Goal: Information Seeking & Learning: Find contact information

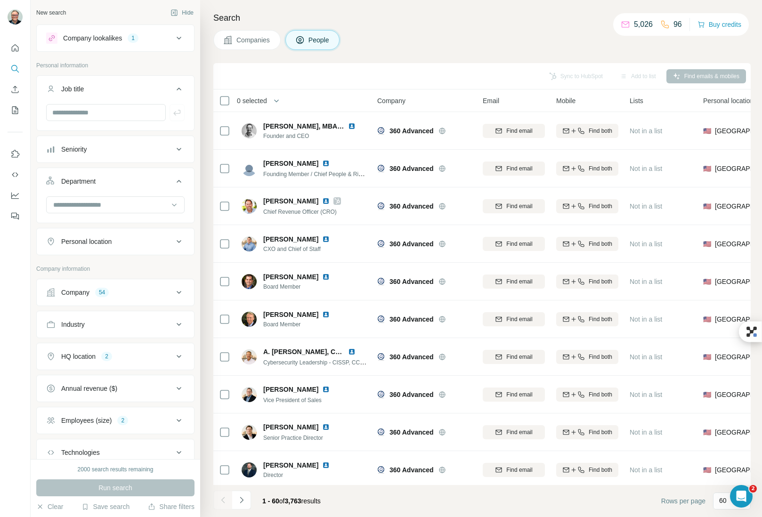
scroll to position [738, 0]
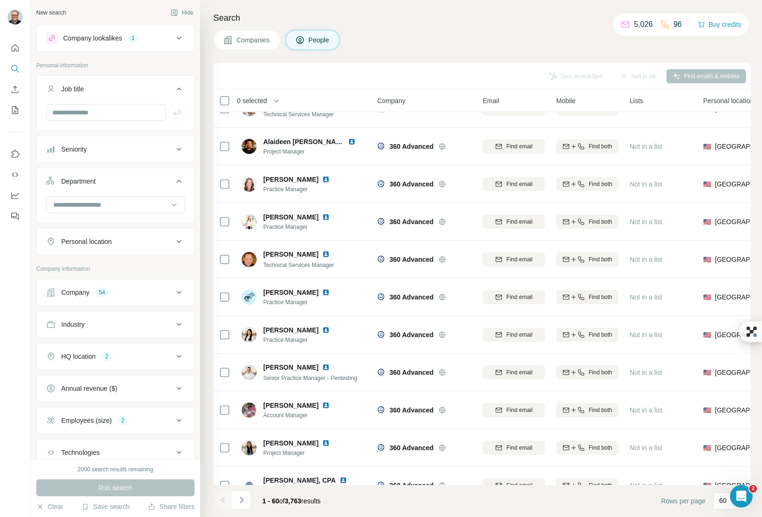
click at [126, 359] on div "HQ location 2" at bounding box center [109, 356] width 127 height 9
click at [126, 294] on div "Company 54" at bounding box center [109, 292] width 127 height 9
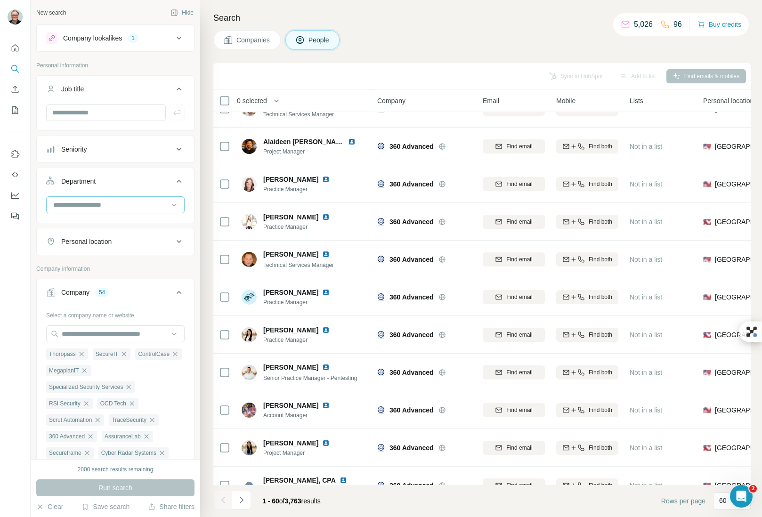
click at [147, 206] on input at bounding box center [110, 205] width 116 height 10
click at [140, 230] on div "Business Support" at bounding box center [111, 229] width 115 height 9
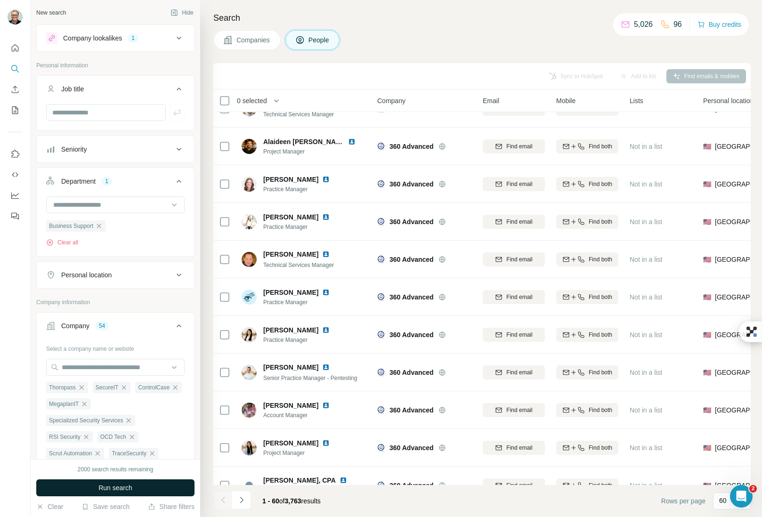
click at [131, 485] on span "Run search" at bounding box center [115, 487] width 34 height 9
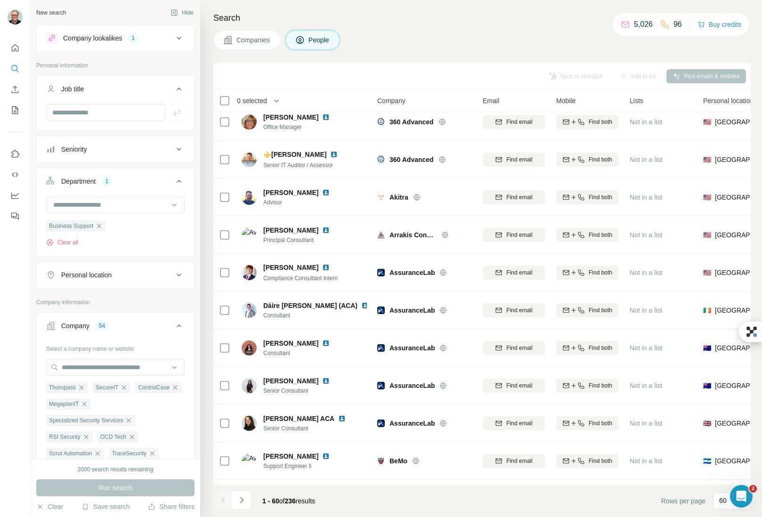
scroll to position [738, 0]
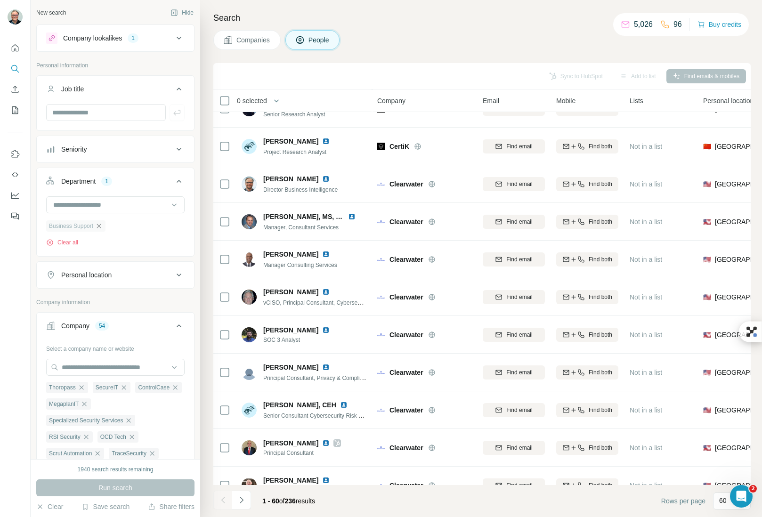
click at [99, 225] on icon "button" at bounding box center [99, 226] width 8 height 8
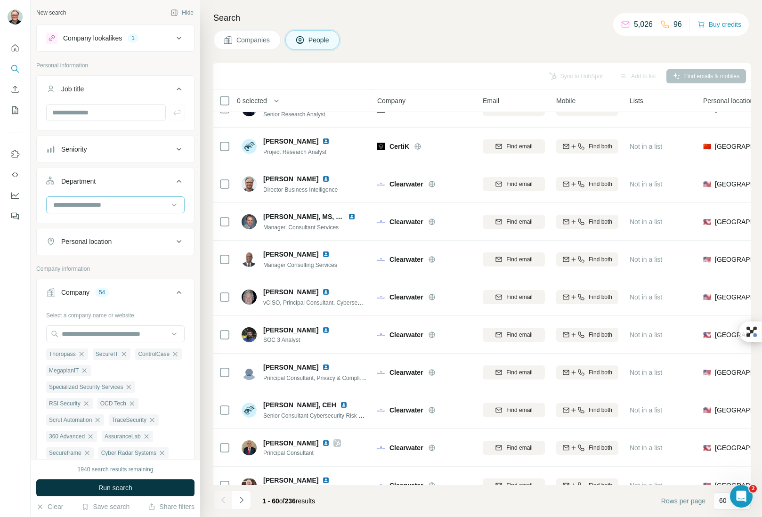
click at [122, 207] on input at bounding box center [110, 205] width 116 height 10
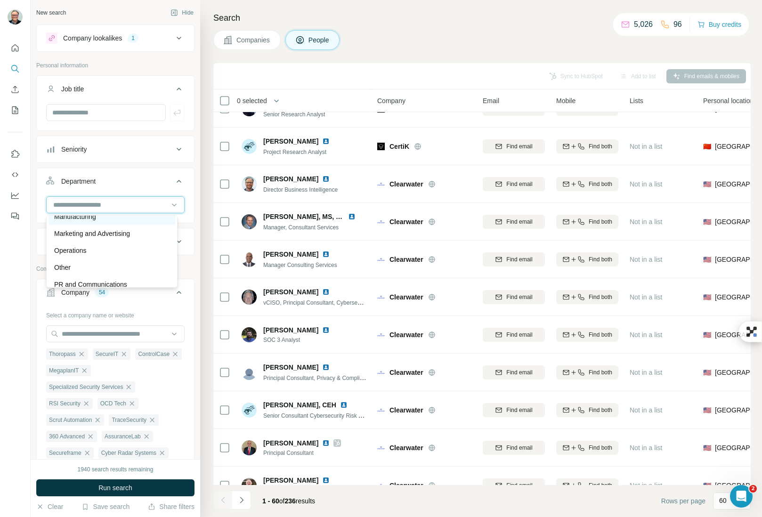
scroll to position [223, 0]
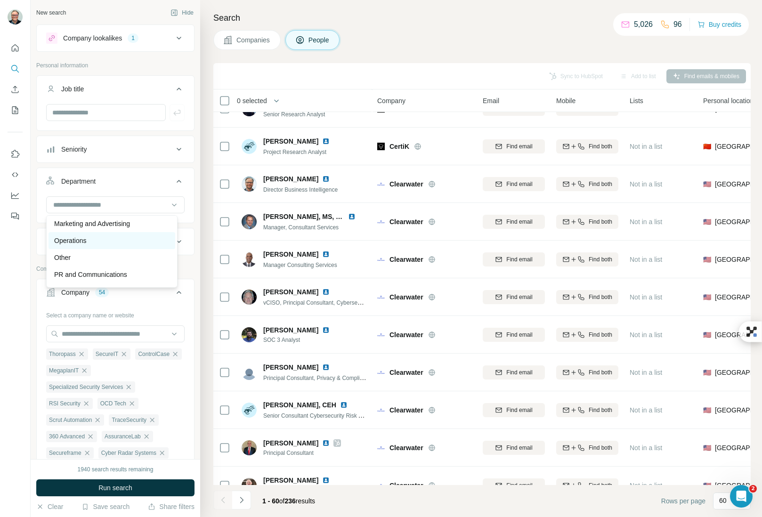
click at [125, 244] on div "Operations" at bounding box center [111, 240] width 115 height 9
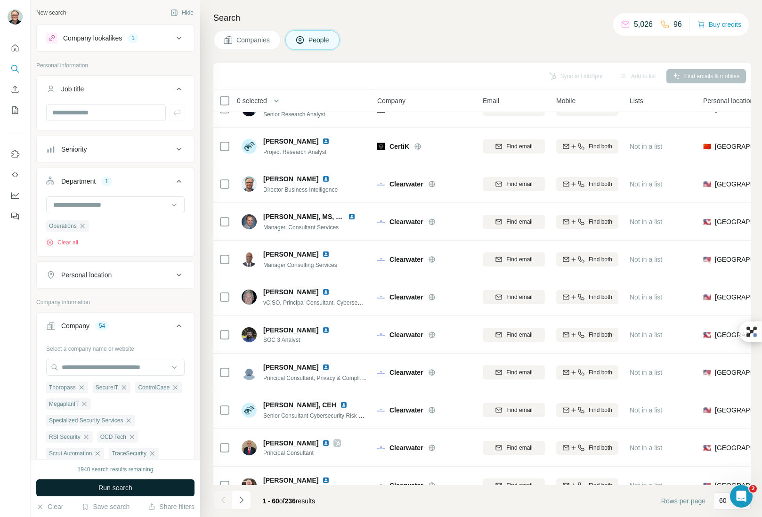
click at [117, 486] on span "Run search" at bounding box center [115, 487] width 34 height 9
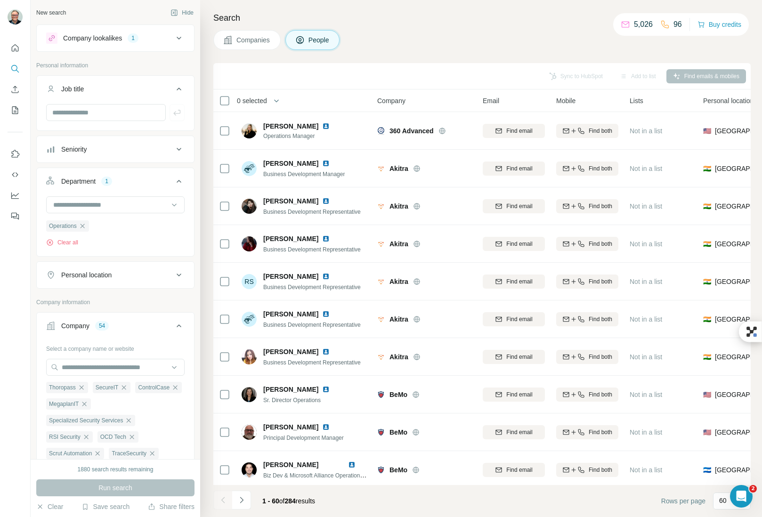
click at [82, 226] on icon "button" at bounding box center [83, 226] width 8 height 8
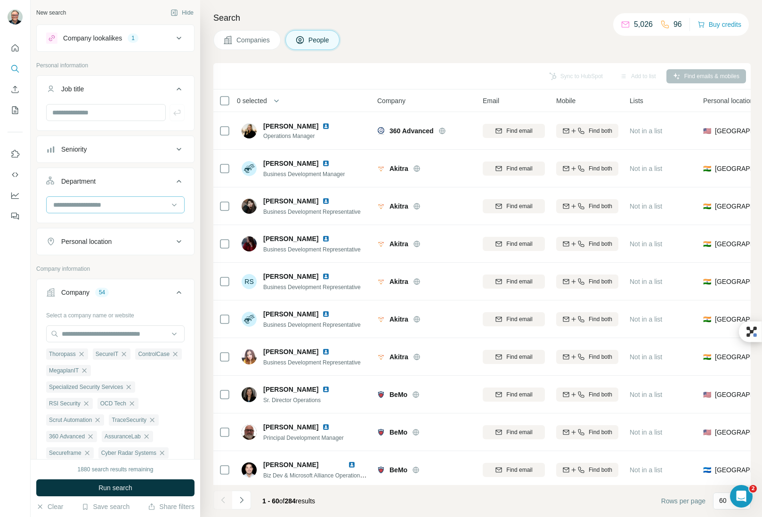
click at [123, 211] on div at bounding box center [110, 205] width 116 height 16
click at [122, 240] on div "Sales" at bounding box center [111, 242] width 115 height 9
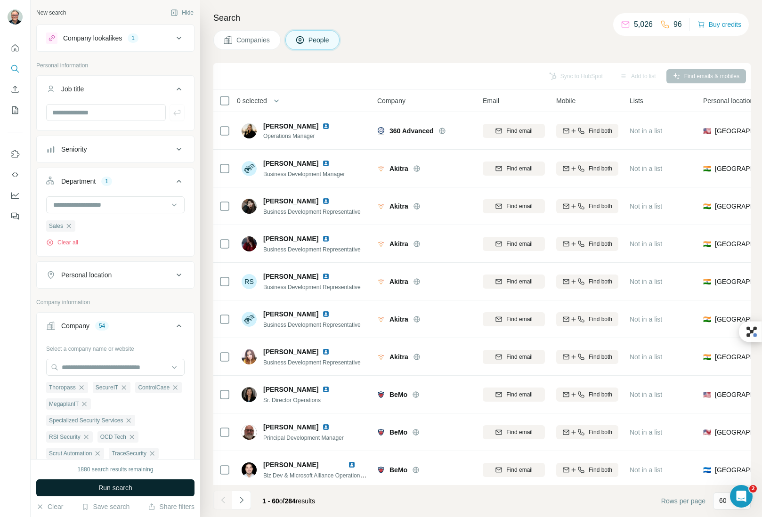
click at [138, 485] on button "Run search" at bounding box center [115, 488] width 158 height 17
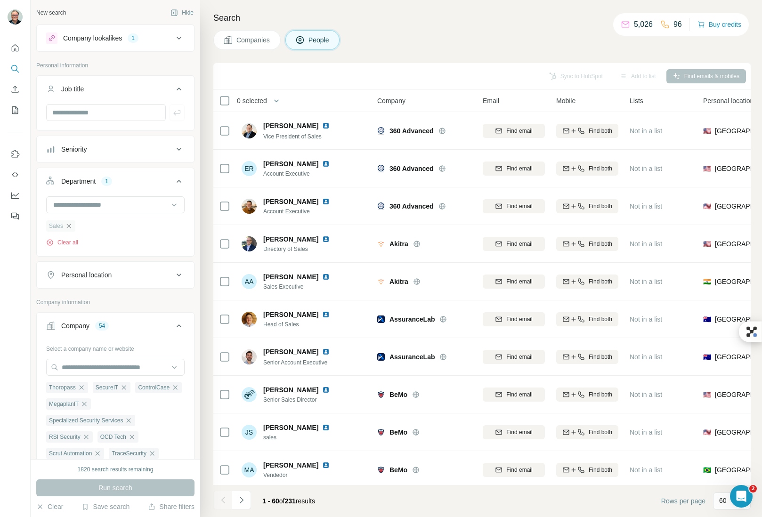
click at [69, 226] on icon "button" at bounding box center [69, 226] width 4 height 4
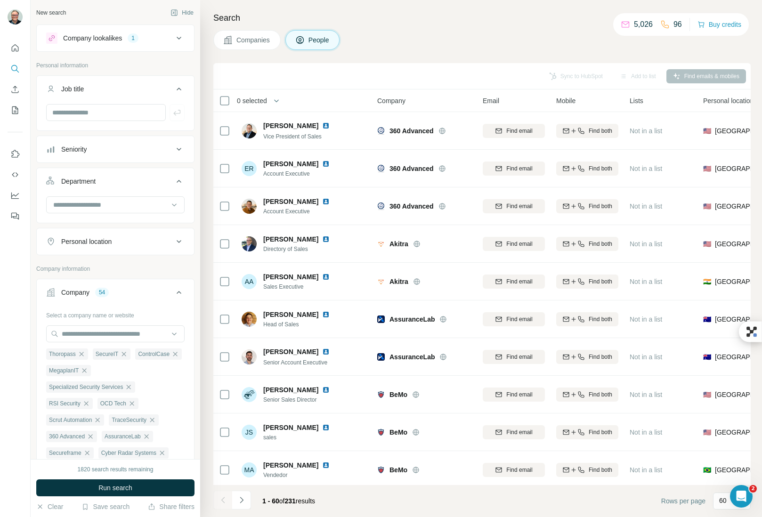
click at [129, 241] on div "Personal location" at bounding box center [109, 241] width 127 height 9
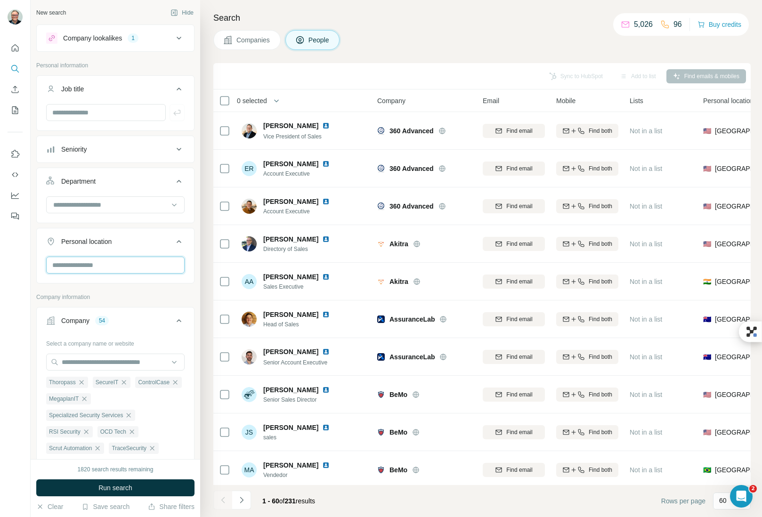
click at [125, 267] on input "text" at bounding box center [115, 265] width 139 height 17
type input "******"
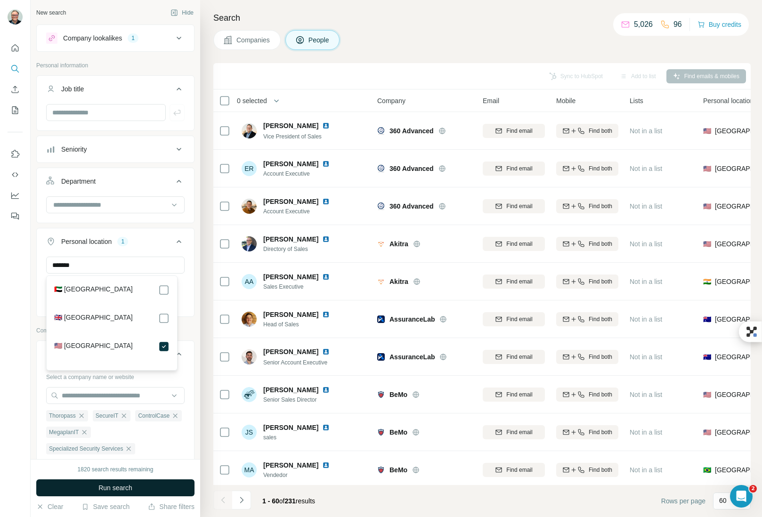
click at [121, 488] on span "Run search" at bounding box center [115, 487] width 34 height 9
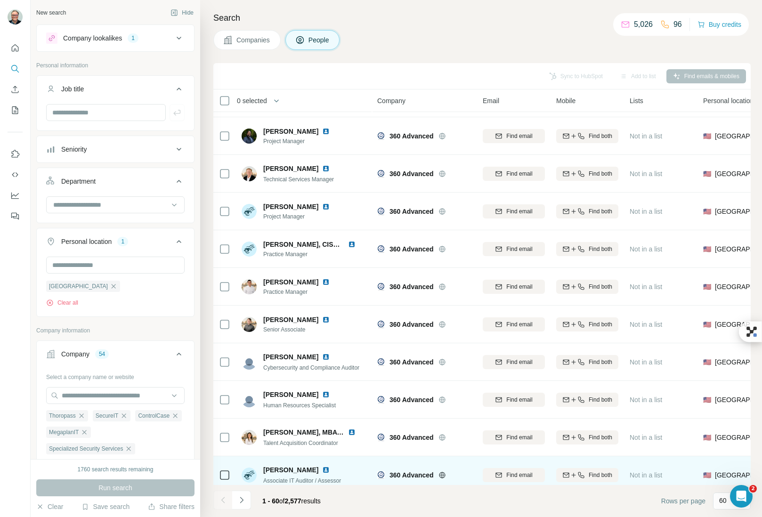
scroll to position [1893, 0]
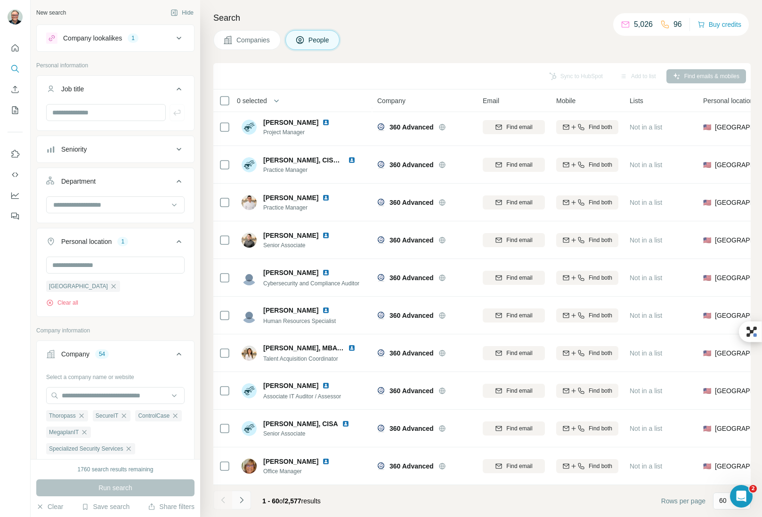
click at [240, 503] on icon "Navigate to next page" at bounding box center [241, 500] width 3 height 6
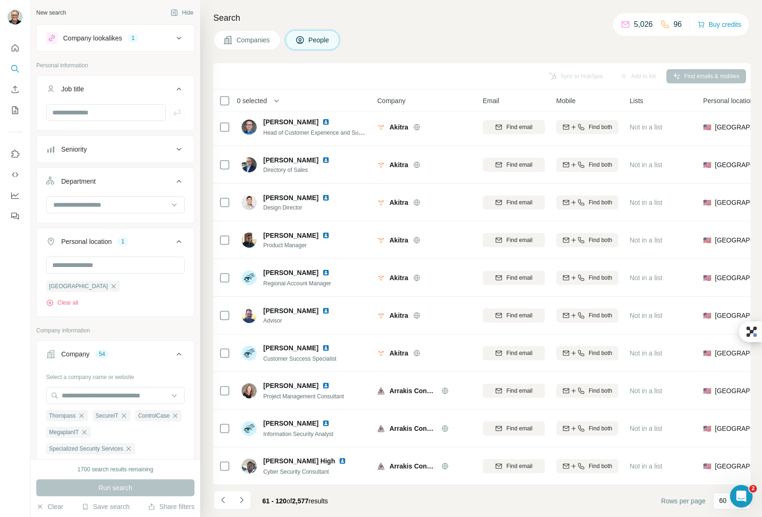
click at [240, 499] on icon "Navigate to next page" at bounding box center [241, 500] width 9 height 9
